Goal: Task Accomplishment & Management: Complete application form

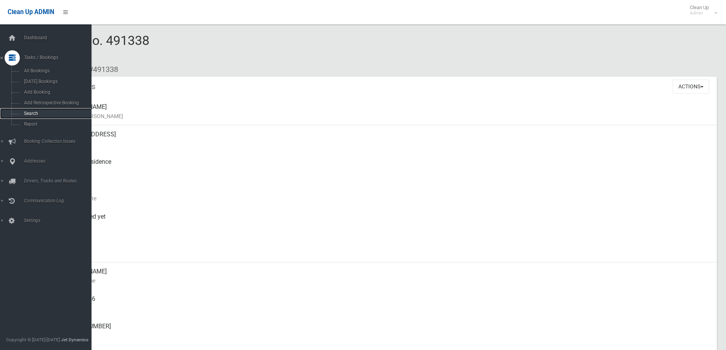
click at [60, 113] on span "Search" at bounding box center [56, 113] width 69 height 5
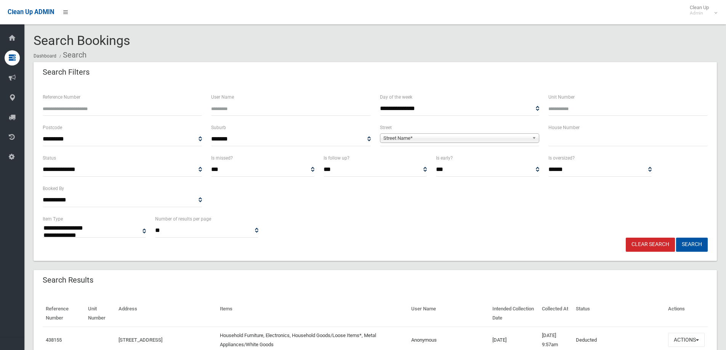
select select
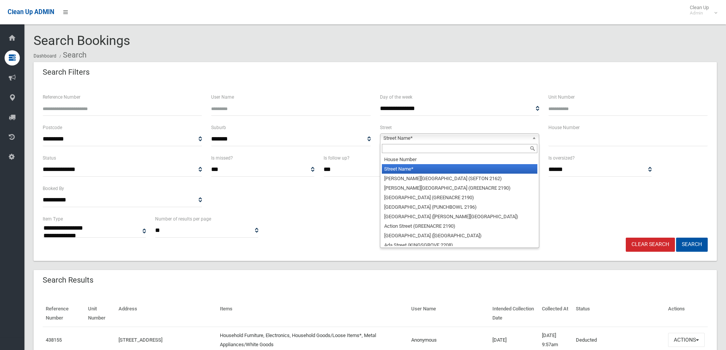
click at [422, 142] on span "Street Name*" at bounding box center [456, 138] width 146 height 9
click at [422, 146] on input "text" at bounding box center [460, 148] width 156 height 9
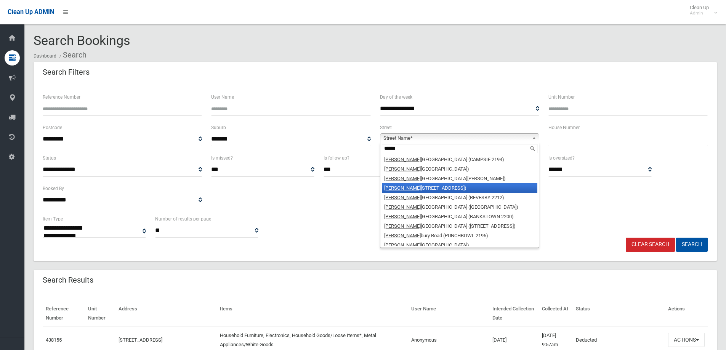
type input "******"
click at [459, 185] on li "Canter bury Road (LAKEMBA 2195)" at bounding box center [460, 188] width 156 height 10
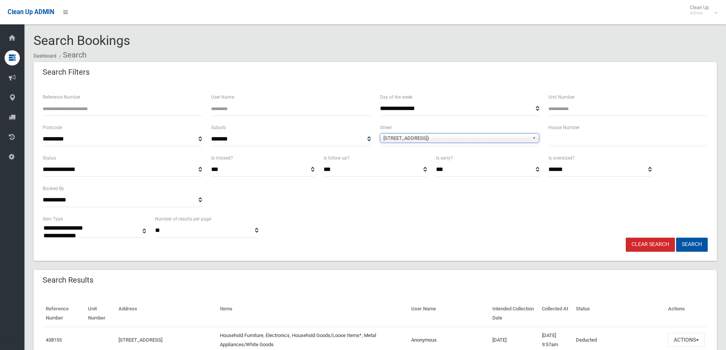
click at [582, 135] on input "text" at bounding box center [627, 139] width 159 height 14
type input "****"
click at [676, 238] on button "Search" at bounding box center [692, 245] width 32 height 14
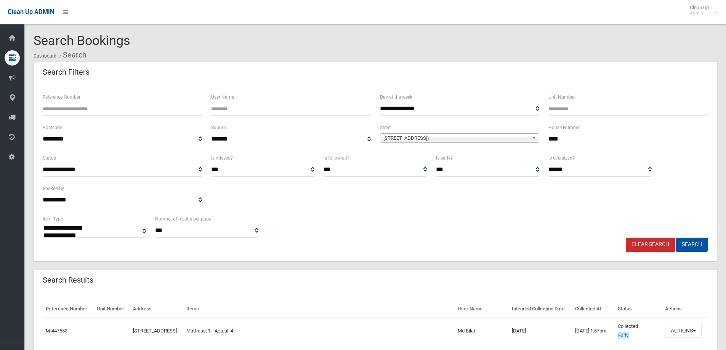
select select
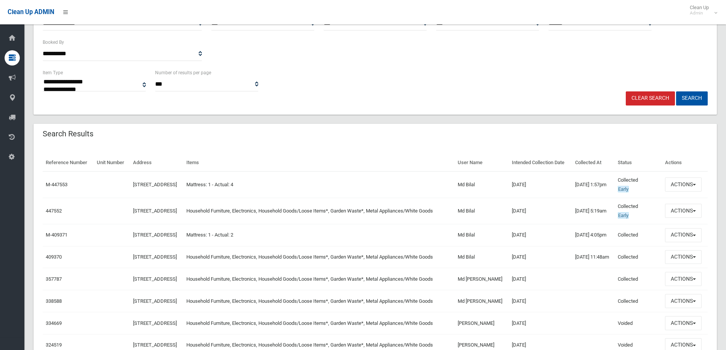
scroll to position [191, 0]
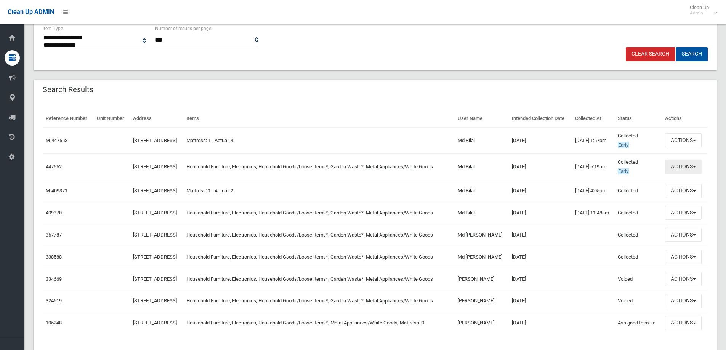
click at [685, 174] on button "Actions" at bounding box center [683, 167] width 37 height 14
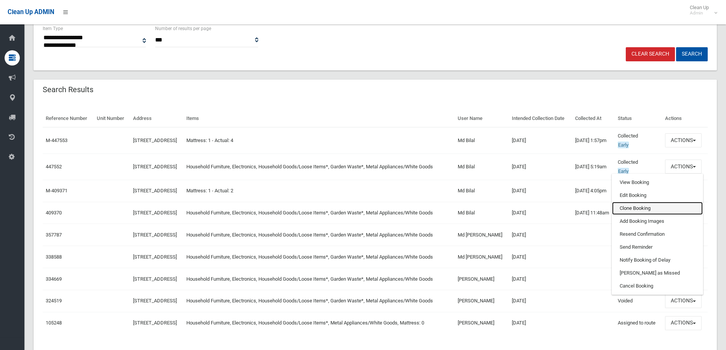
drag, startPoint x: 644, startPoint y: 213, endPoint x: 546, endPoint y: 212, distance: 97.6
click at [644, 213] on link "Clone Booking" at bounding box center [657, 208] width 91 height 13
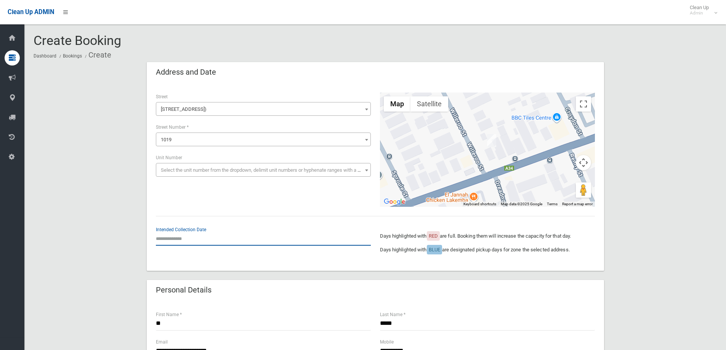
click at [183, 241] on input "text" at bounding box center [263, 239] width 215 height 14
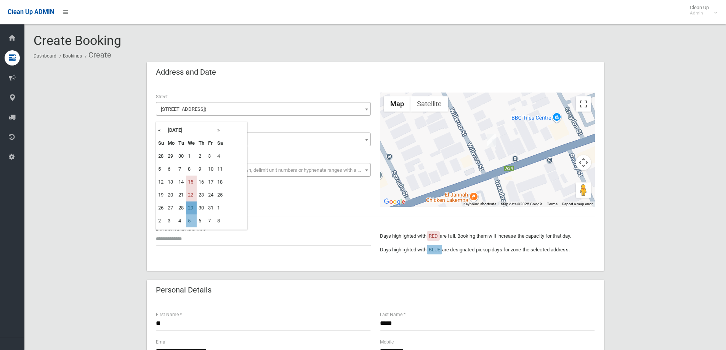
click at [194, 208] on td "29" at bounding box center [191, 208] width 11 height 13
type input "**********"
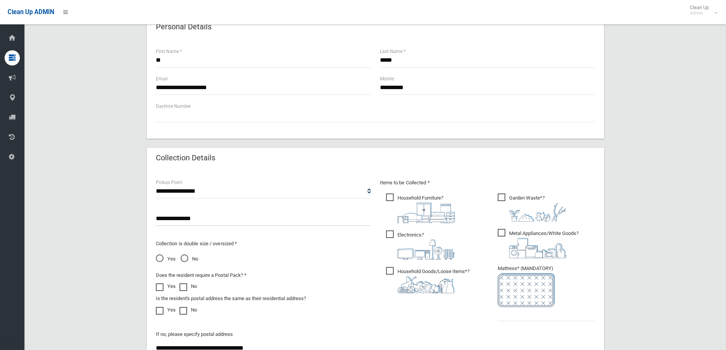
scroll to position [381, 0]
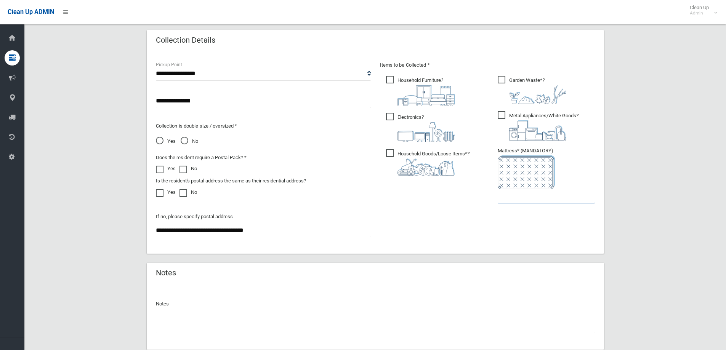
click at [514, 198] on input "text" at bounding box center [546, 196] width 97 height 14
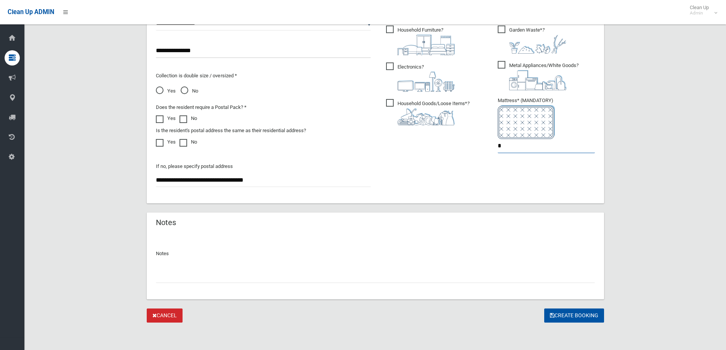
drag, startPoint x: 514, startPoint y: 151, endPoint x: 462, endPoint y: 156, distance: 52.8
click at [462, 156] on div "Items to be Collected * Household Furniture ? *" at bounding box center [487, 86] width 224 height 153
type input "*"
click at [575, 314] on button "Create Booking" at bounding box center [574, 316] width 60 height 14
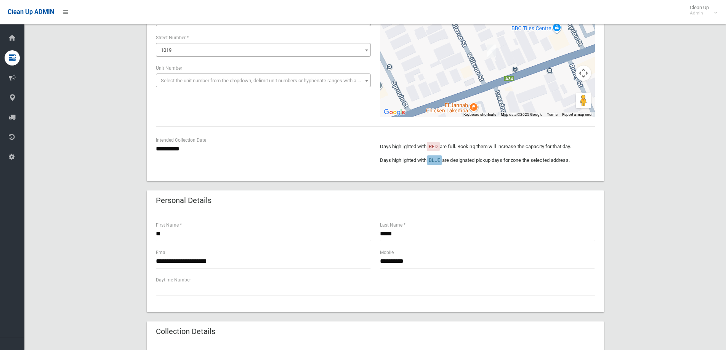
scroll to position [12, 0]
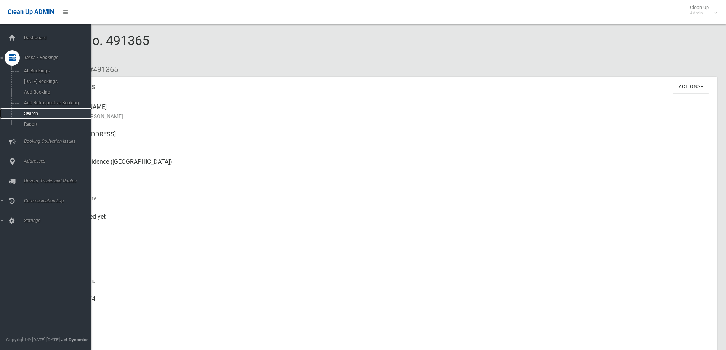
click at [30, 115] on span "Search" at bounding box center [56, 113] width 69 height 5
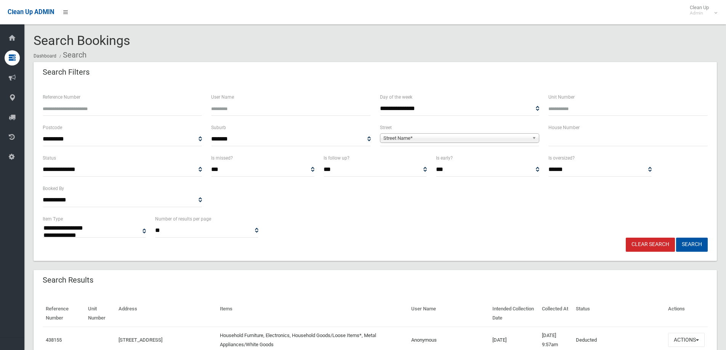
select select
click at [406, 137] on span "Street Name*" at bounding box center [456, 138] width 146 height 9
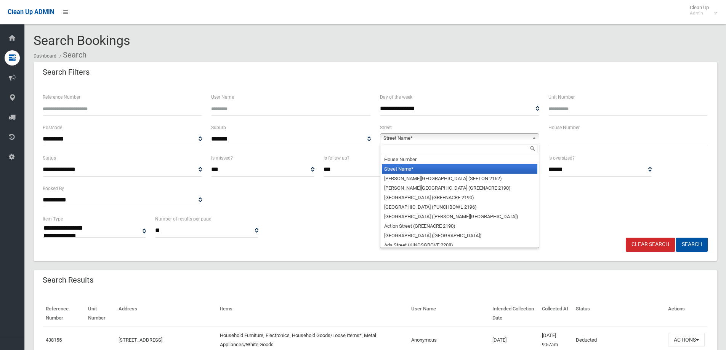
click at [407, 146] on input "text" at bounding box center [460, 148] width 156 height 9
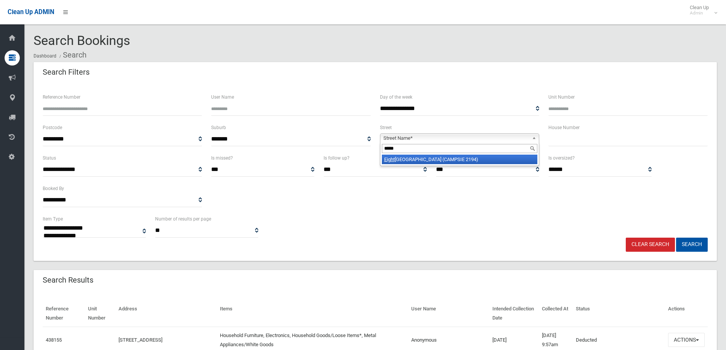
type input "*****"
click at [417, 163] on li "Eight h Avenue (CAMPSIE 2194)" at bounding box center [460, 160] width 156 height 10
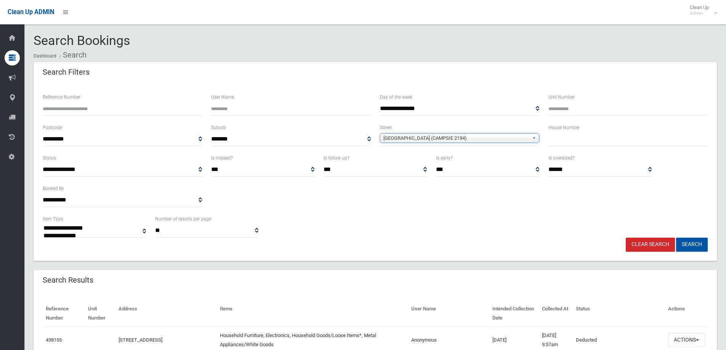
click at [569, 145] on input "text" at bounding box center [627, 139] width 159 height 14
type input "**"
click at [676, 238] on button "Search" at bounding box center [692, 245] width 32 height 14
click at [693, 242] on button "Search" at bounding box center [692, 245] width 32 height 14
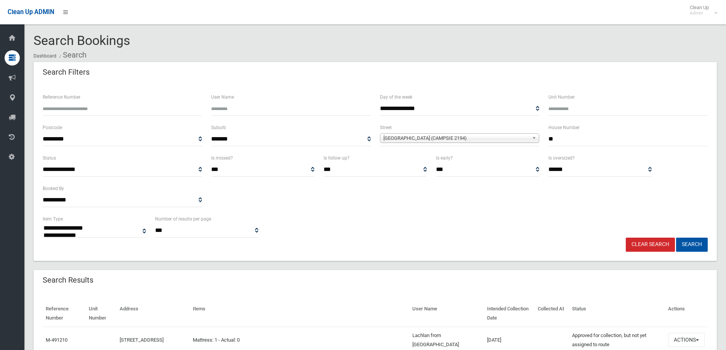
select select
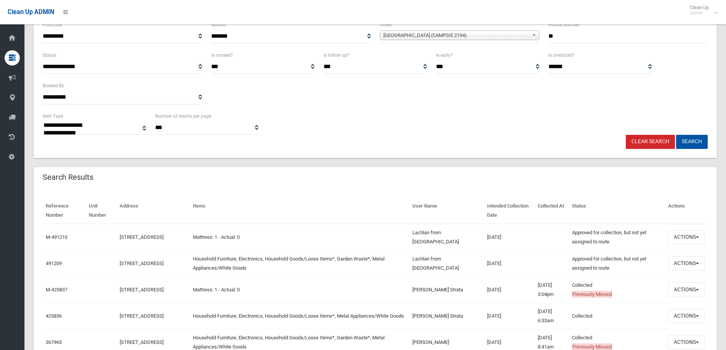
scroll to position [114, 0]
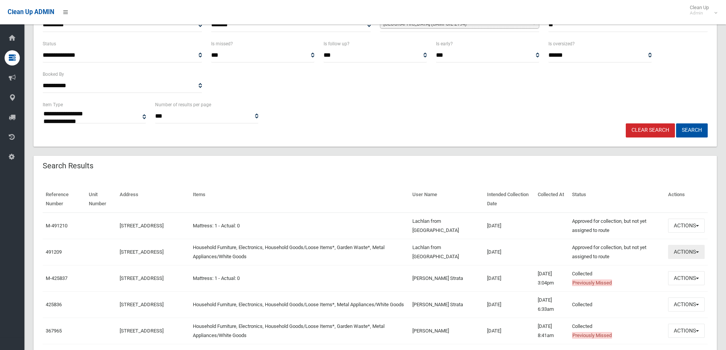
click at [689, 250] on button "Actions" at bounding box center [686, 252] width 37 height 14
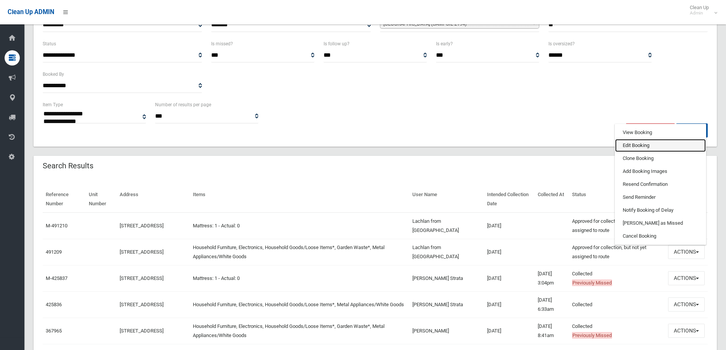
click at [639, 144] on link "Edit Booking" at bounding box center [660, 145] width 91 height 13
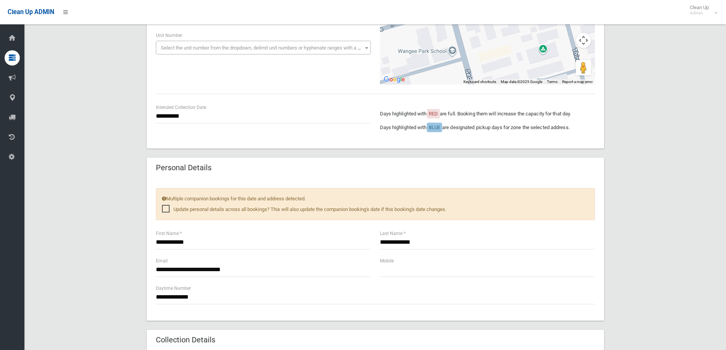
scroll to position [267, 0]
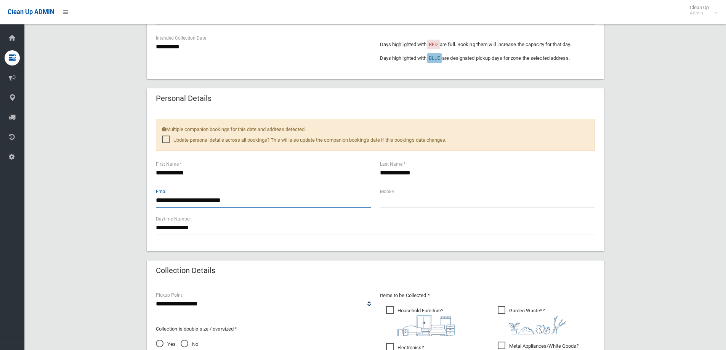
click at [182, 201] on input "**********" at bounding box center [263, 201] width 215 height 14
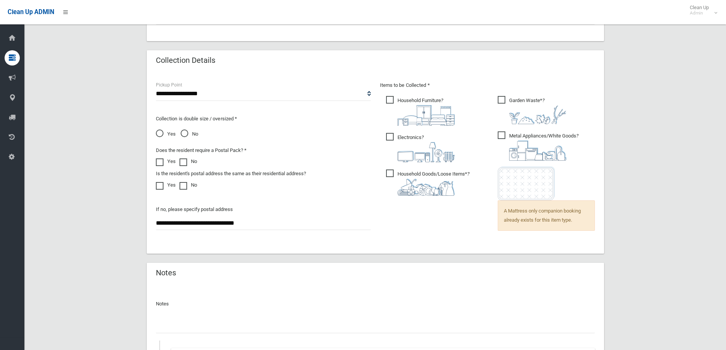
scroll to position [572, 0]
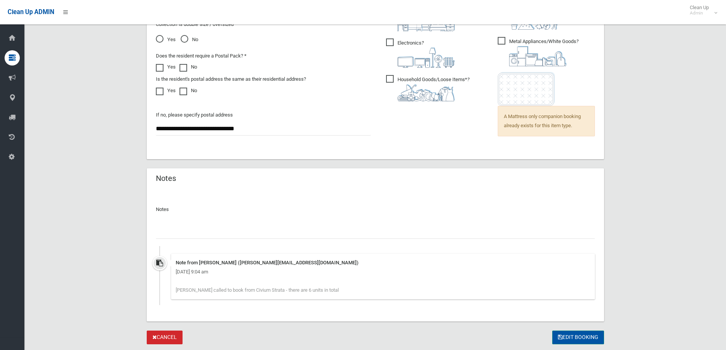
type input "**********"
click at [577, 335] on button "Edit Booking" at bounding box center [578, 338] width 52 height 14
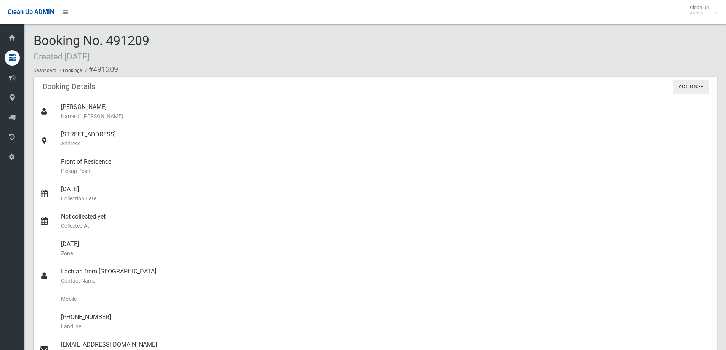
click at [697, 82] on button "Actions" at bounding box center [691, 87] width 37 height 14
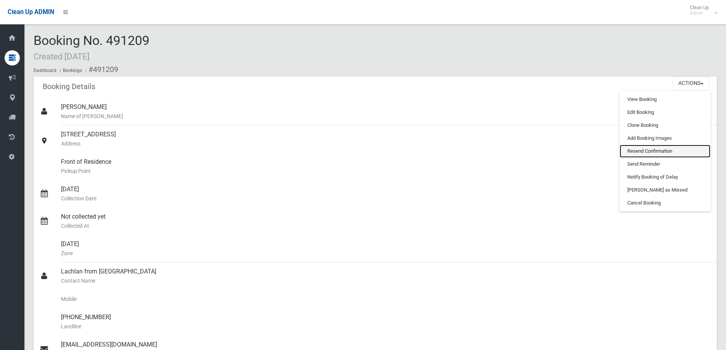
click at [637, 151] on link "Resend Confirmation" at bounding box center [665, 151] width 91 height 13
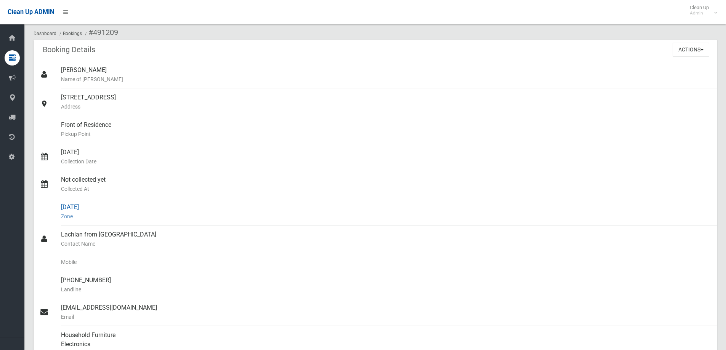
scroll to position [152, 0]
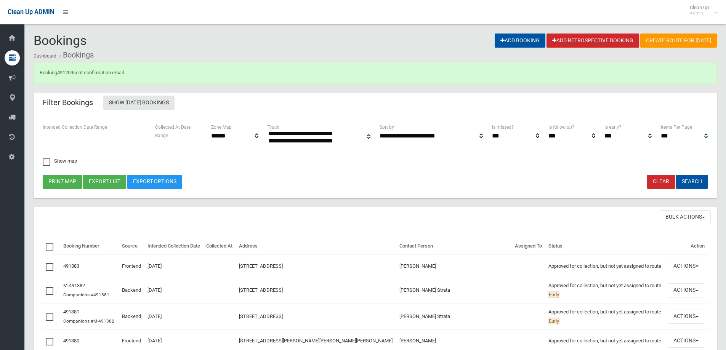
select select
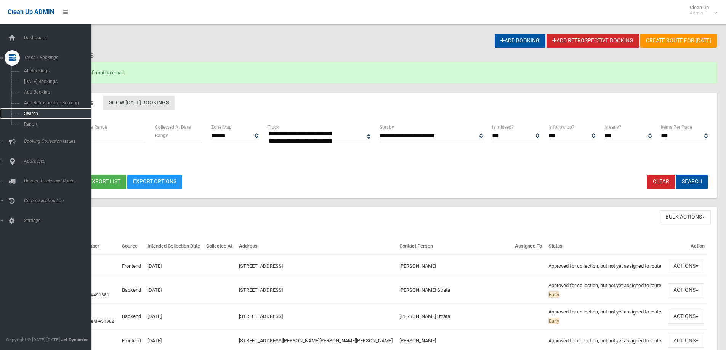
click at [46, 112] on span "Search" at bounding box center [56, 113] width 69 height 5
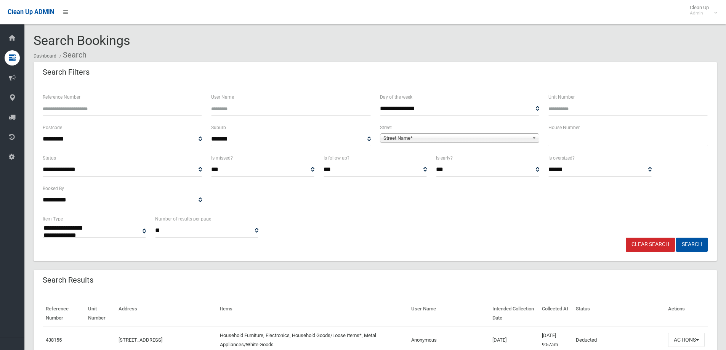
select select
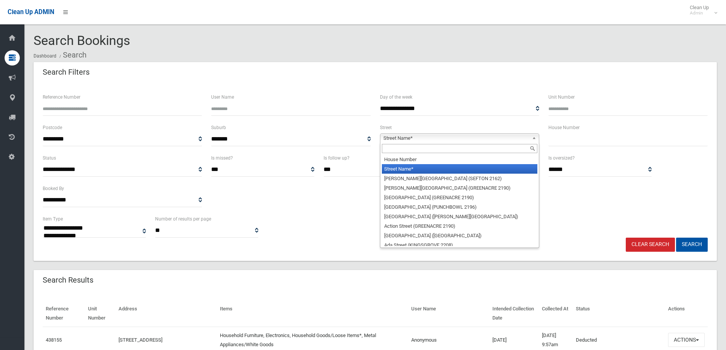
click at [429, 138] on span "Street Name*" at bounding box center [456, 138] width 146 height 9
click at [426, 146] on input "text" at bounding box center [460, 148] width 156 height 9
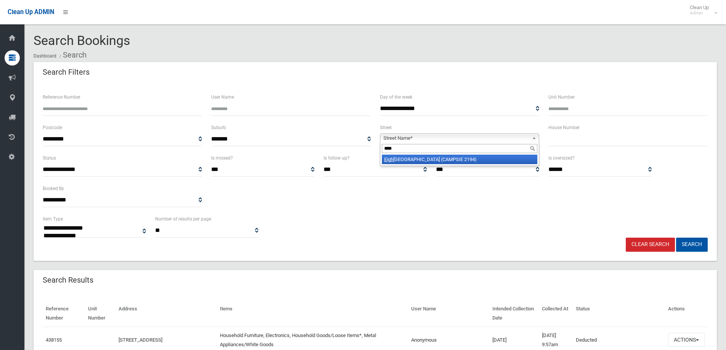
type input "****"
click at [420, 159] on li "Eigh th Avenue (CAMPSIE 2194)" at bounding box center [460, 160] width 156 height 10
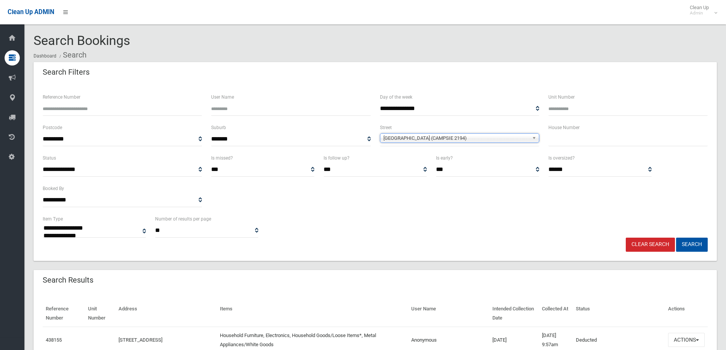
click at [637, 135] on input "text" at bounding box center [627, 139] width 159 height 14
type input "**"
click at [703, 244] on button "Search" at bounding box center [692, 245] width 32 height 14
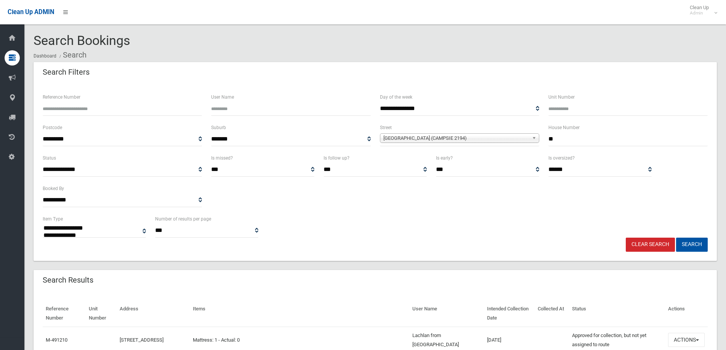
select select
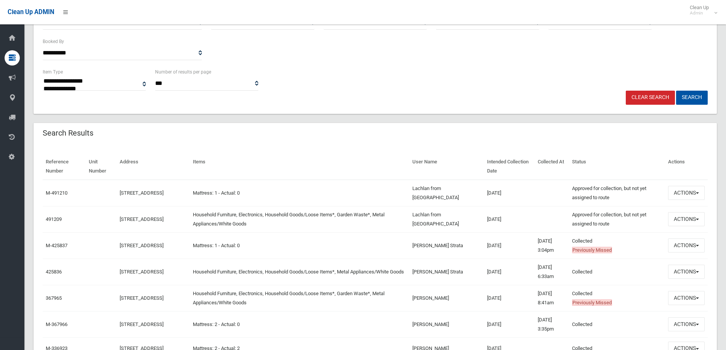
scroll to position [152, 0]
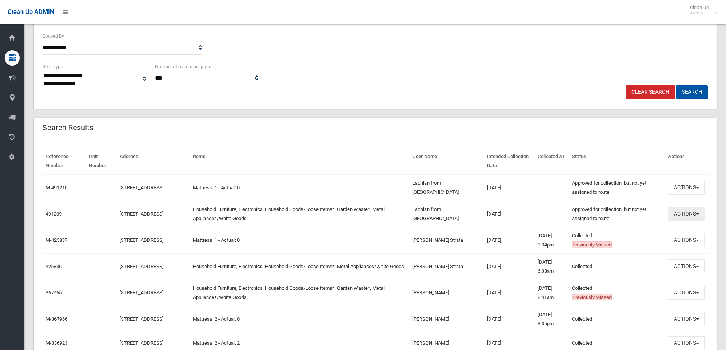
click at [677, 217] on button "Actions" at bounding box center [686, 214] width 37 height 14
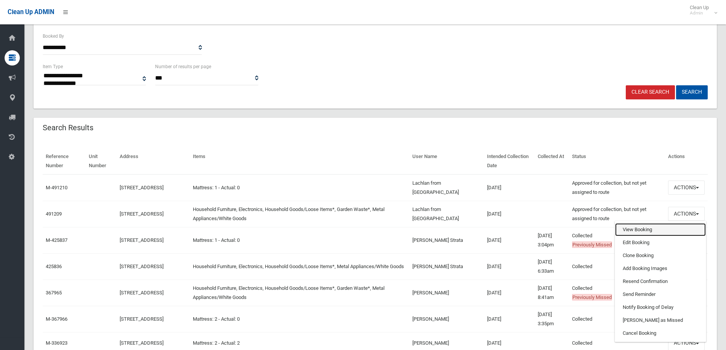
click at [654, 228] on link "View Booking" at bounding box center [660, 229] width 91 height 13
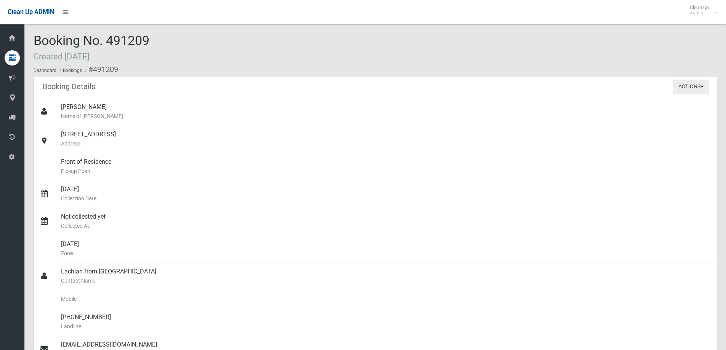
click at [687, 90] on button "Actions" at bounding box center [691, 87] width 37 height 14
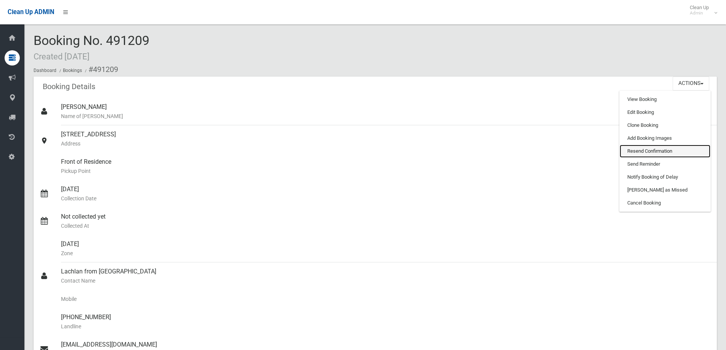
click at [671, 149] on link "Resend Confirmation" at bounding box center [665, 151] width 91 height 13
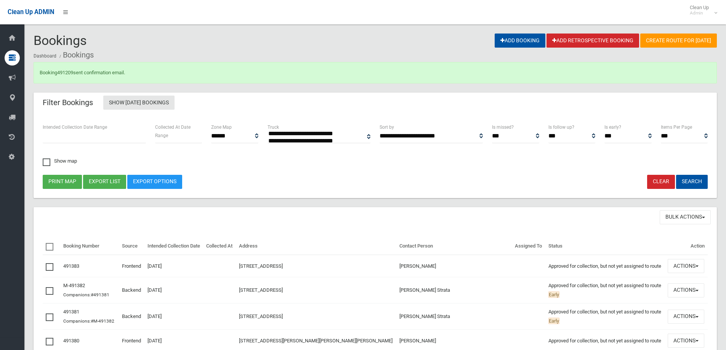
select select
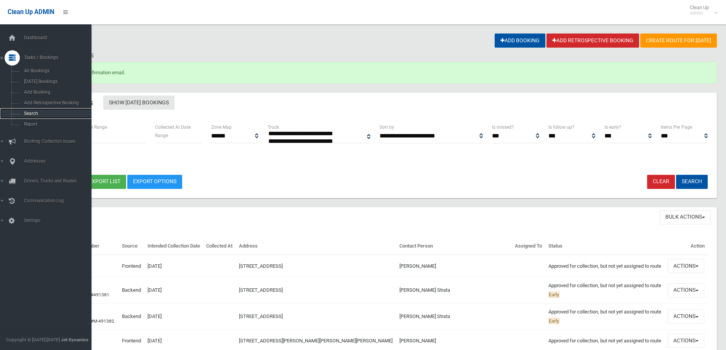
click at [36, 114] on span "Search" at bounding box center [56, 113] width 69 height 5
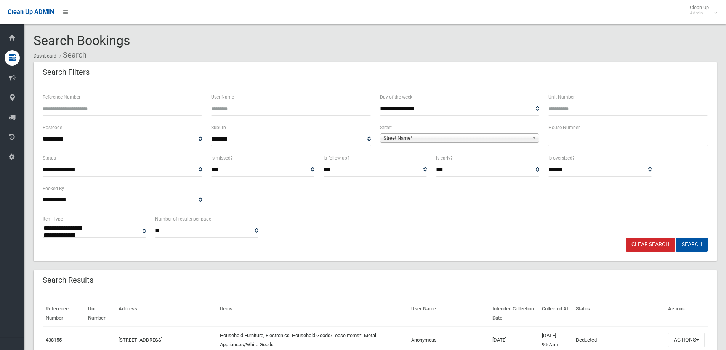
select select
click at [394, 139] on span "Street Name*" at bounding box center [456, 138] width 146 height 9
type input "***"
click at [440, 159] on li "Eig hth Avenue (CAMPSIE 2194)" at bounding box center [460, 160] width 156 height 10
click at [576, 137] on input "text" at bounding box center [627, 139] width 159 height 14
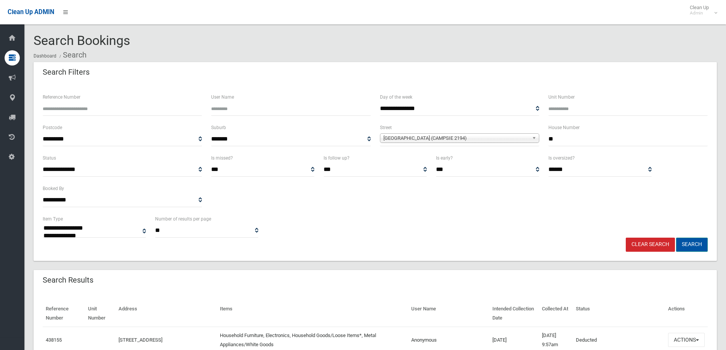
type input "**"
click at [696, 240] on button "Search" at bounding box center [692, 245] width 32 height 14
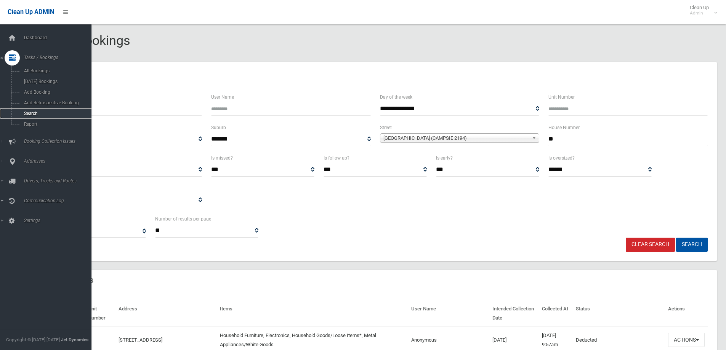
click at [46, 110] on link "Search" at bounding box center [48, 113] width 97 height 11
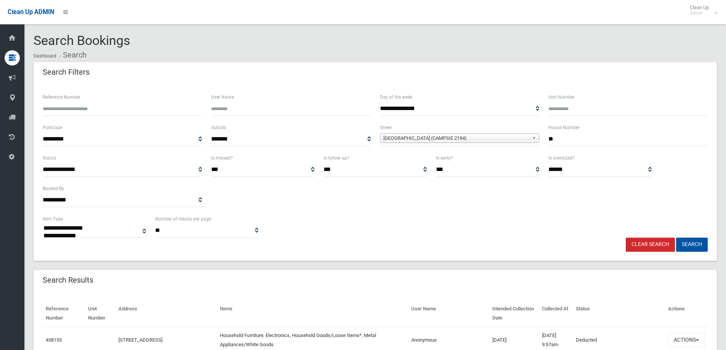
click at [409, 140] on span "Eighth Avenue (CAMPSIE 2194)" at bounding box center [456, 138] width 146 height 9
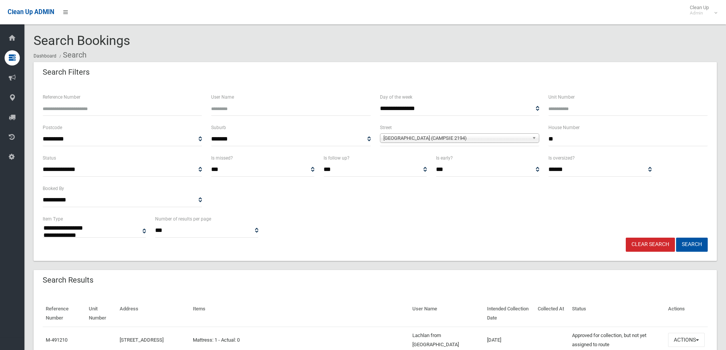
select select
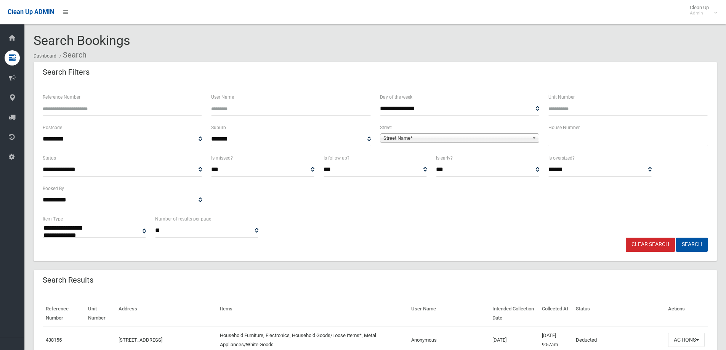
select select
click at [423, 132] on span "**********" at bounding box center [459, 139] width 159 height 14
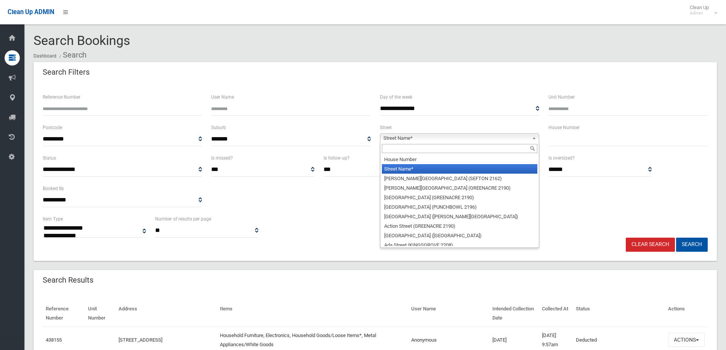
click at [422, 141] on span "Street Name*" at bounding box center [456, 138] width 146 height 9
click at [419, 147] on input "text" at bounding box center [460, 148] width 156 height 9
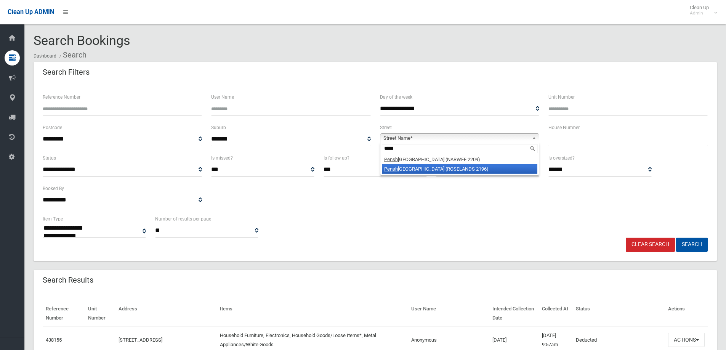
type input "*****"
click at [435, 172] on li "Pensh urst Road (ROSELANDS 2196)" at bounding box center [460, 169] width 156 height 10
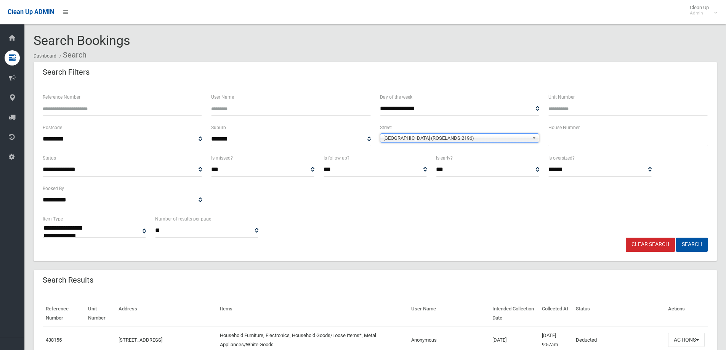
click at [567, 144] on input "text" at bounding box center [627, 139] width 159 height 14
type input "**"
drag, startPoint x: 690, startPoint y: 247, endPoint x: 422, endPoint y: 240, distance: 268.4
click at [690, 246] on button "Search" at bounding box center [692, 245] width 32 height 14
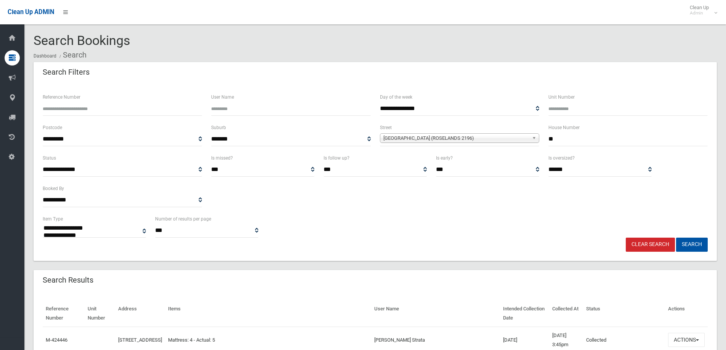
select select
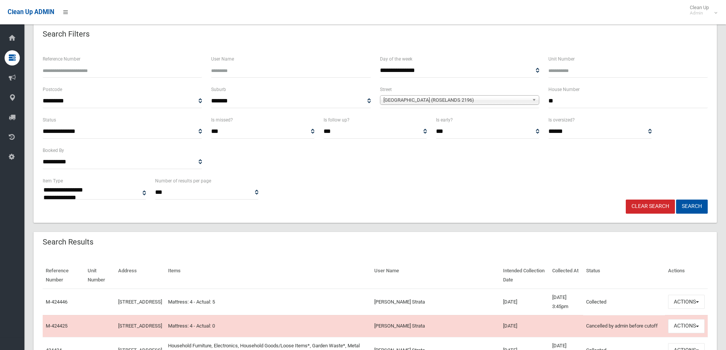
scroll to position [191, 0]
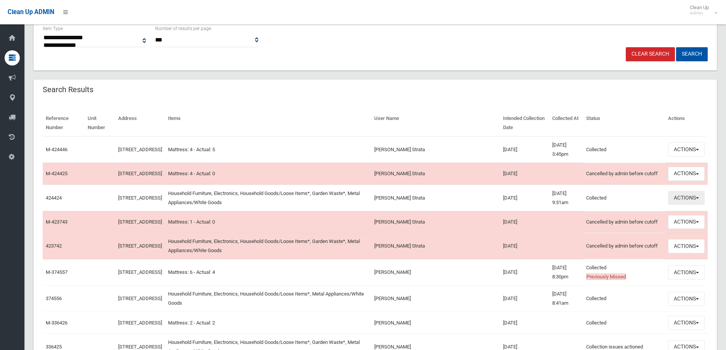
click at [689, 204] on button "Actions" at bounding box center [686, 198] width 37 height 14
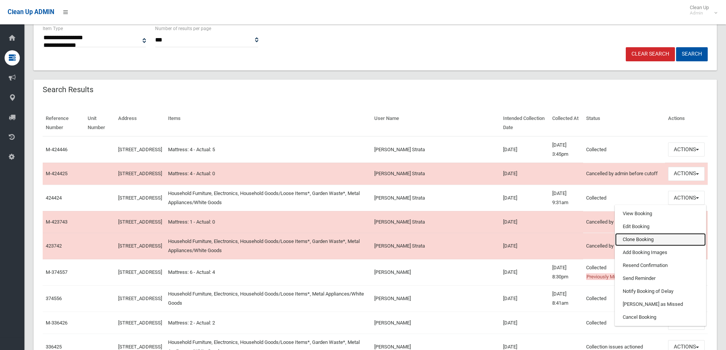
click at [650, 242] on link "Clone Booking" at bounding box center [660, 239] width 91 height 13
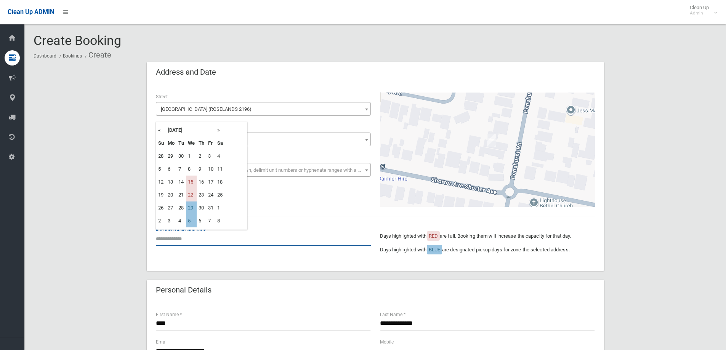
click at [188, 234] on input "text" at bounding box center [263, 239] width 215 height 14
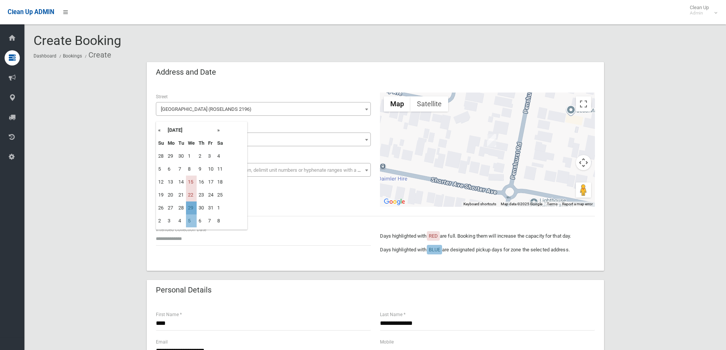
click at [191, 208] on td "29" at bounding box center [191, 208] width 11 height 13
type input "**********"
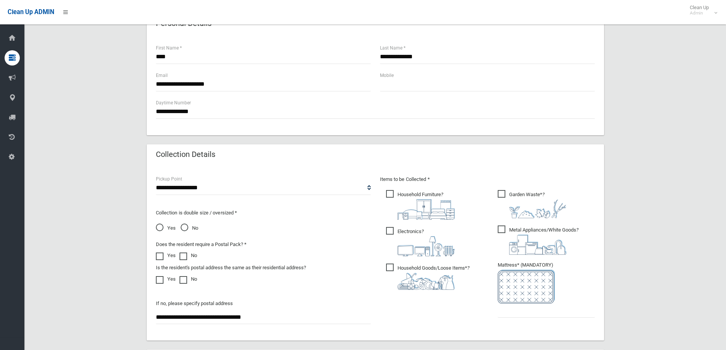
scroll to position [343, 0]
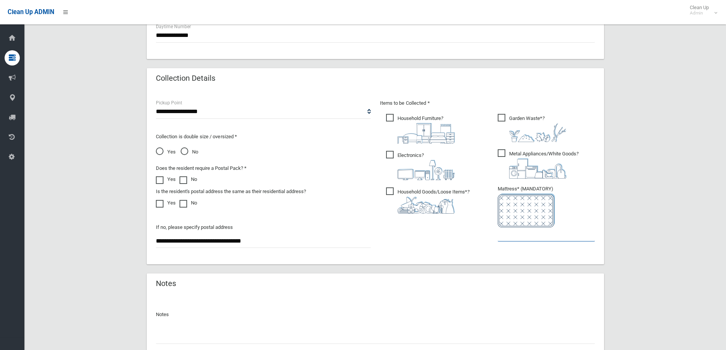
click at [515, 235] on input "text" at bounding box center [546, 235] width 97 height 14
type input "*"
click at [205, 329] on div at bounding box center [375, 334] width 439 height 20
click at [189, 337] on input "text" at bounding box center [375, 337] width 439 height 14
type input "*"
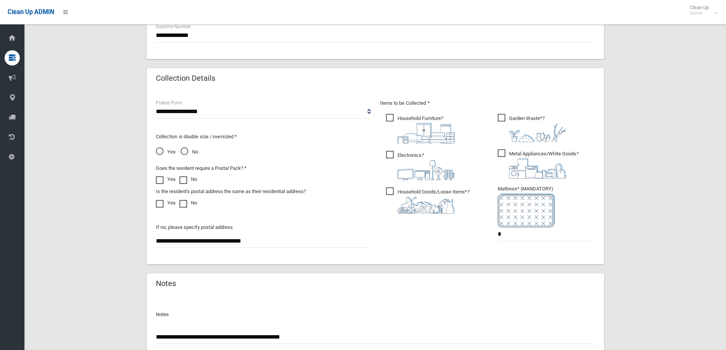
click at [252, 335] on input "**********" at bounding box center [375, 337] width 439 height 14
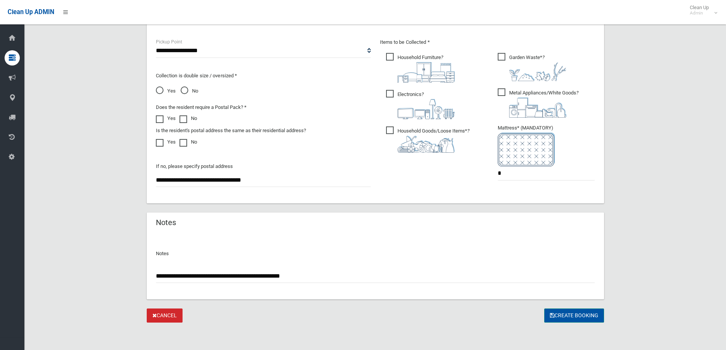
type input "**********"
click at [558, 316] on button "Create Booking" at bounding box center [574, 316] width 60 height 14
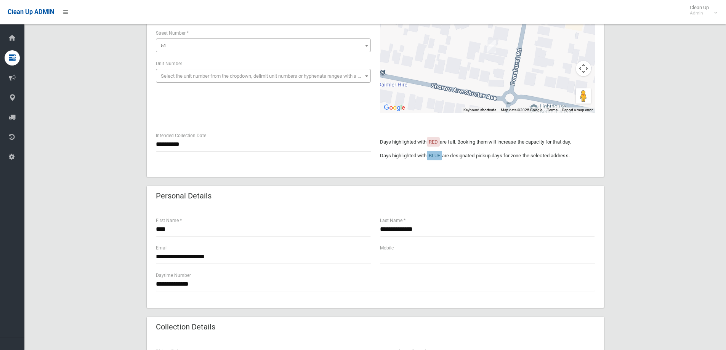
scroll to position [0, 0]
